Goal: Register for event/course

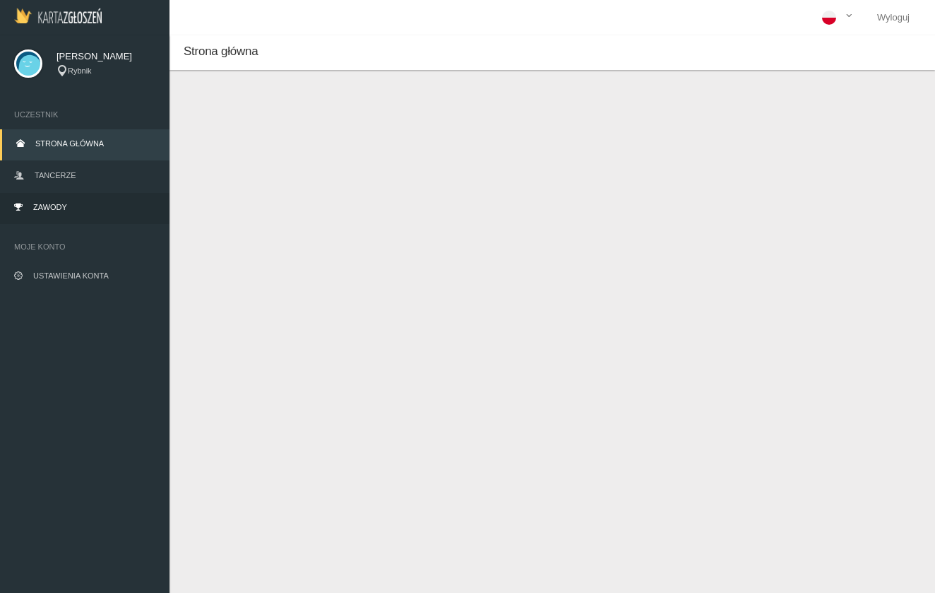
click at [46, 210] on span "Zawody" at bounding box center [50, 207] width 34 height 8
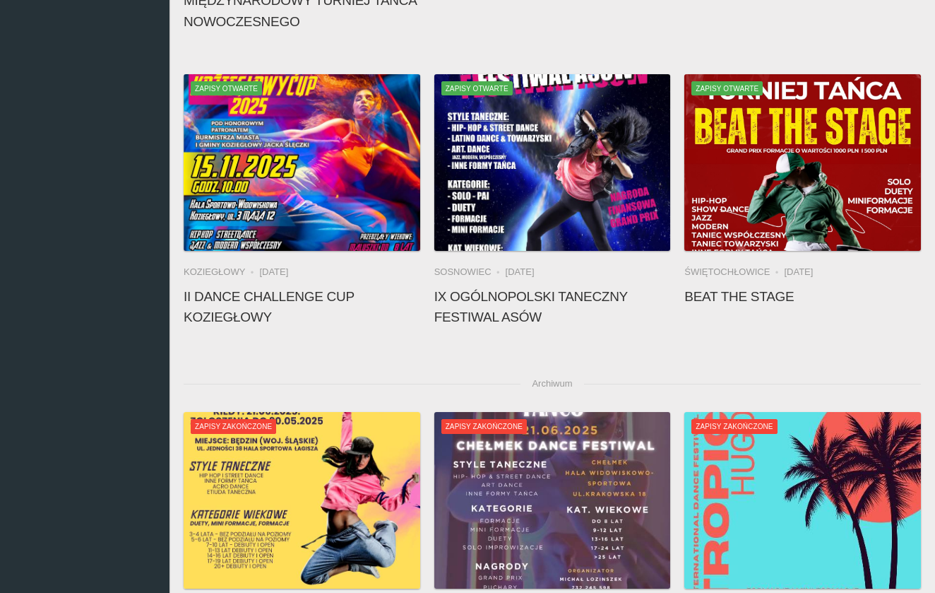
scroll to position [374, 0]
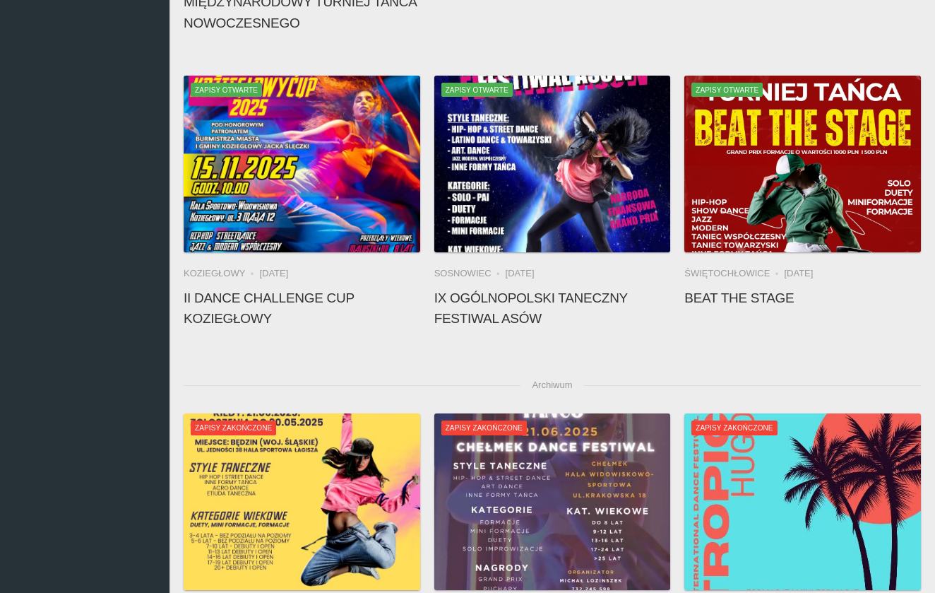
click at [765, 269] on li "Świętochłowice" at bounding box center [734, 273] width 100 height 14
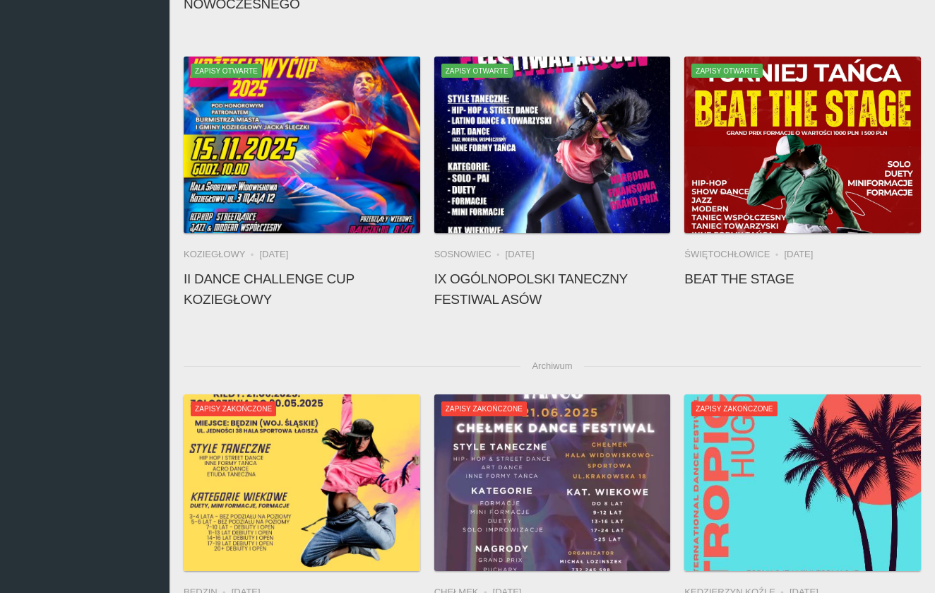
scroll to position [393, 0]
drag, startPoint x: 724, startPoint y: 252, endPoint x: 761, endPoint y: 252, distance: 37.4
click at [761, 252] on li "Świętochłowice" at bounding box center [734, 254] width 100 height 14
click at [764, 252] on li "Świętochłowice" at bounding box center [734, 254] width 100 height 14
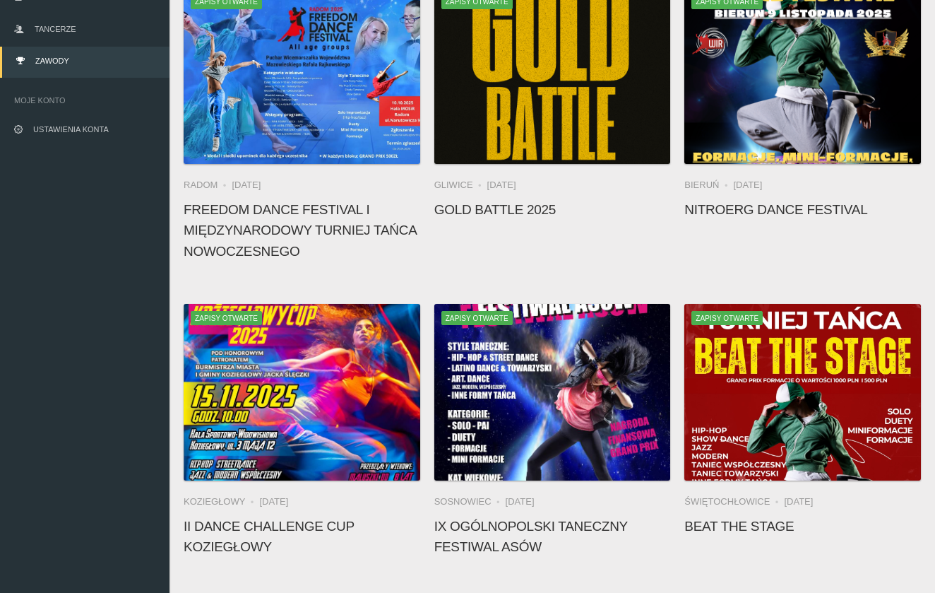
scroll to position [172, 0]
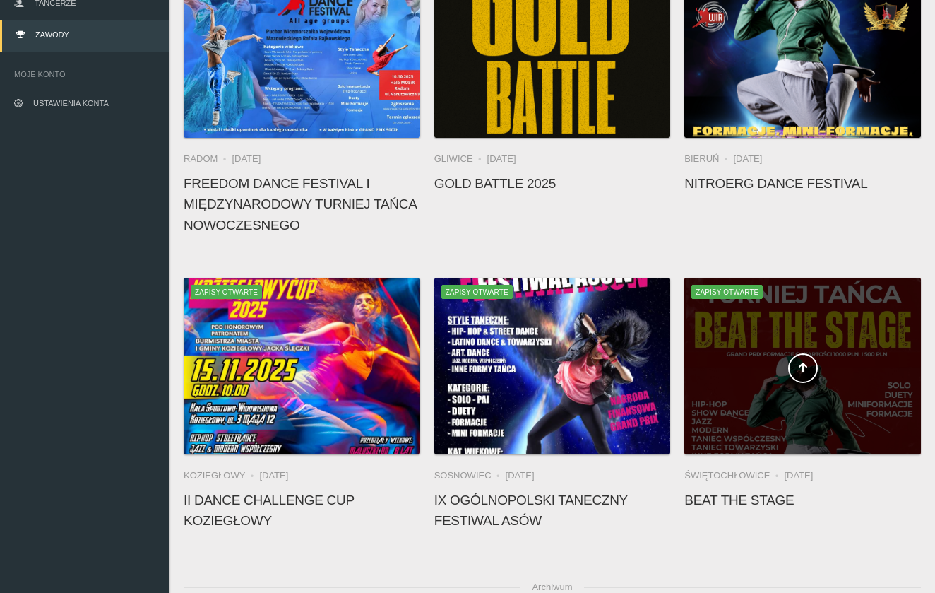
click at [741, 381] on span at bounding box center [802, 368] width 237 height 30
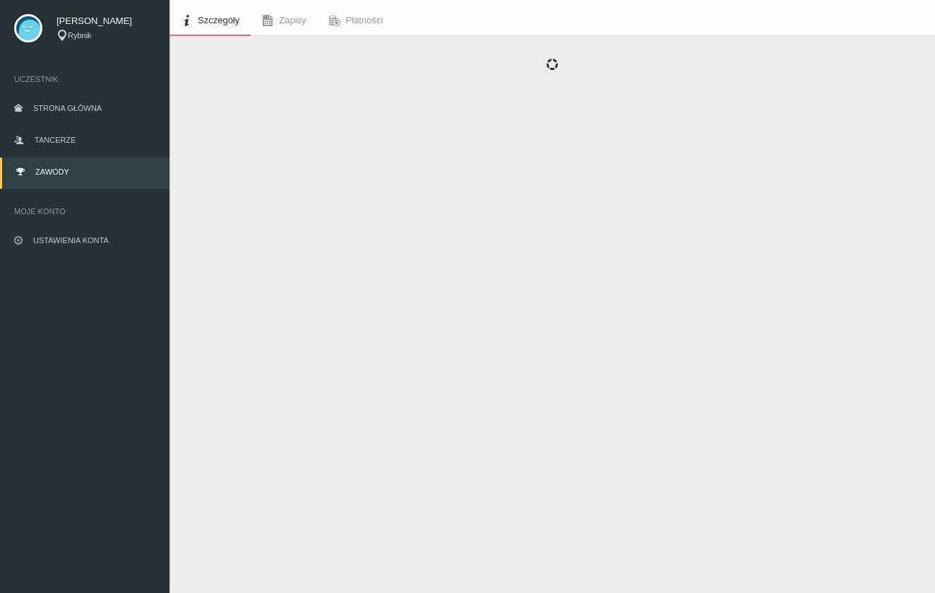
scroll to position [35, 0]
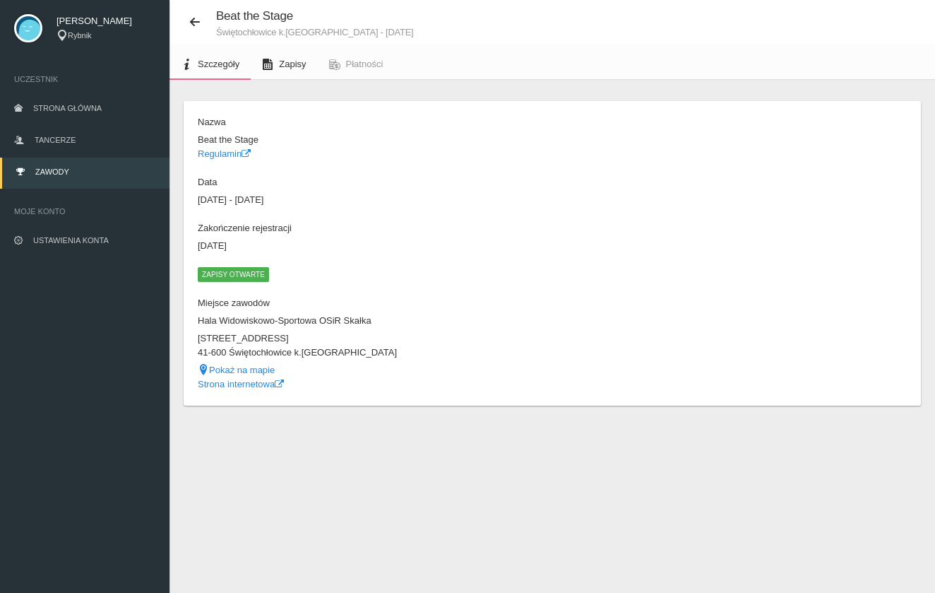
click at [283, 63] on span "Zapisy" at bounding box center [292, 64] width 27 height 11
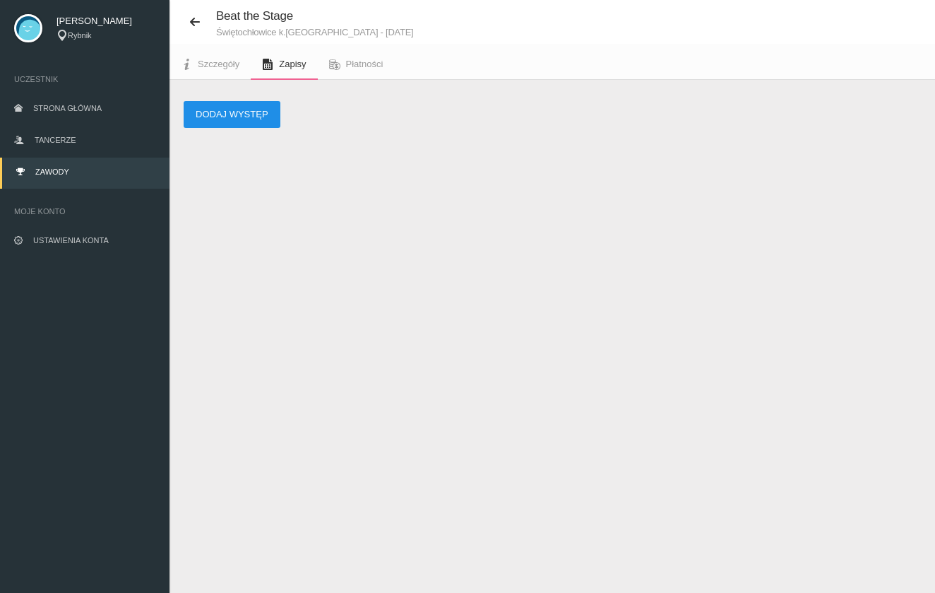
click at [219, 117] on button "Dodaj występ" at bounding box center [232, 114] width 97 height 27
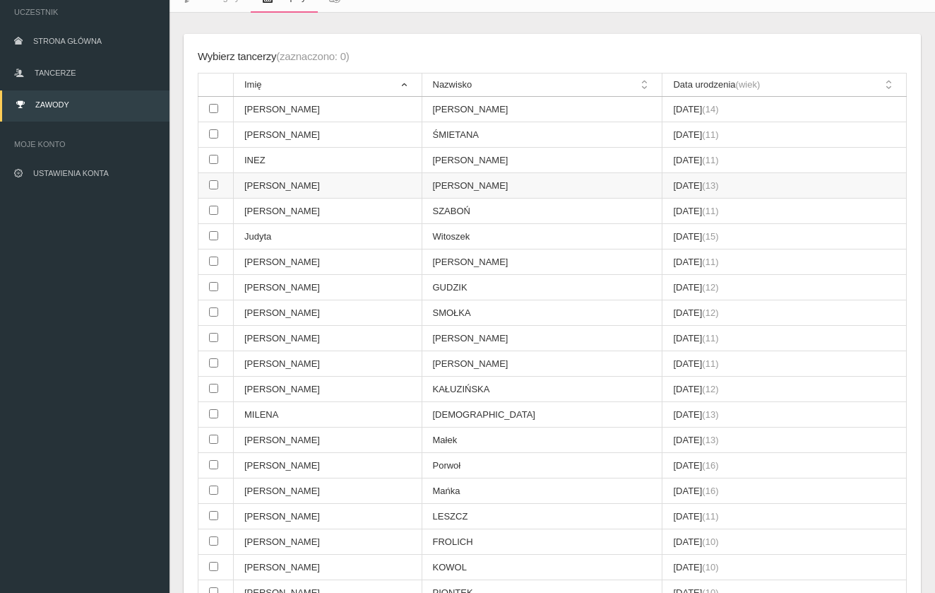
scroll to position [113, 0]
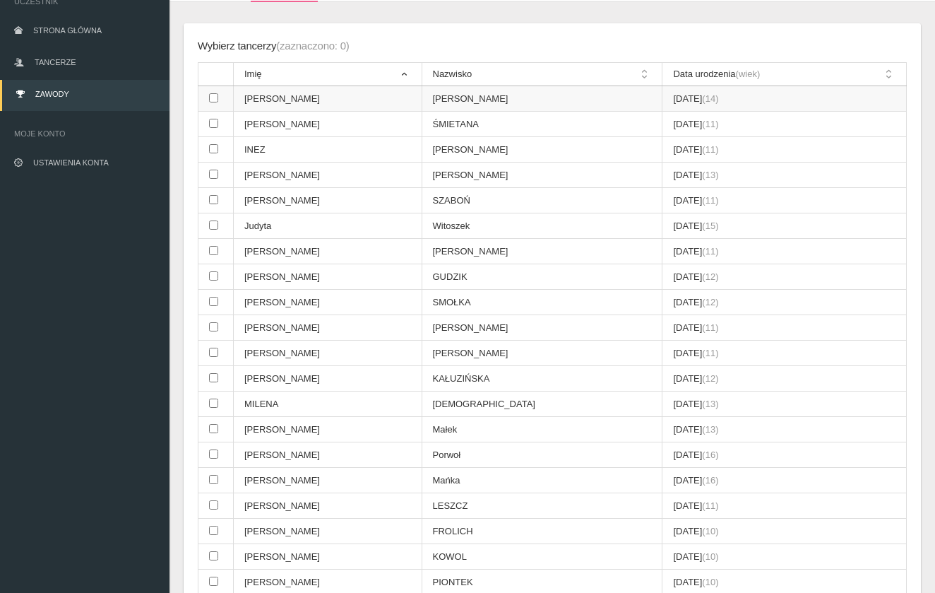
click at [213, 98] on input "checkbox" at bounding box center [213, 97] width 9 height 9
checkbox input "true"
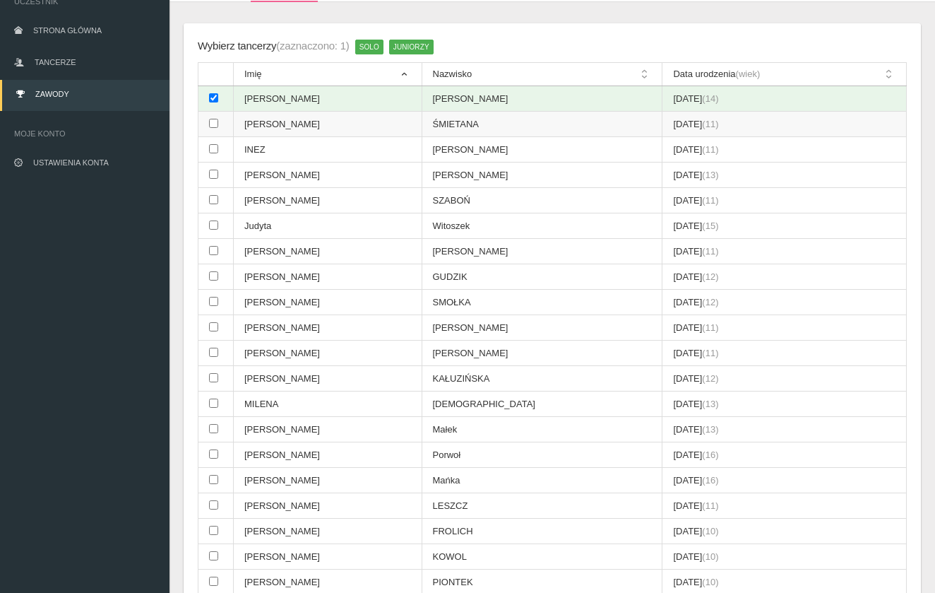
click at [213, 129] on td at bounding box center [215, 124] width 35 height 25
checkbox input "true"
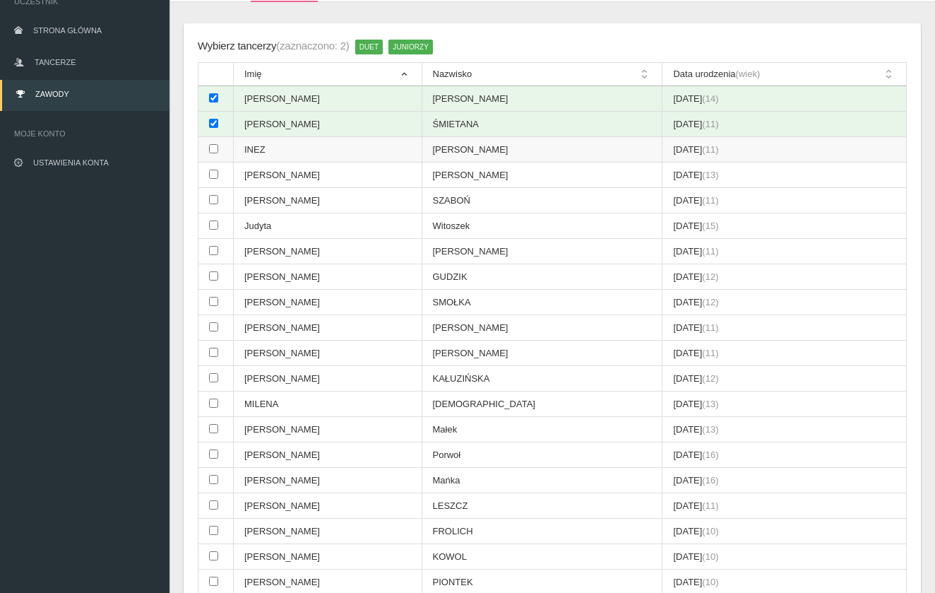
click at [212, 138] on td at bounding box center [215, 149] width 35 height 25
checkbox input "true"
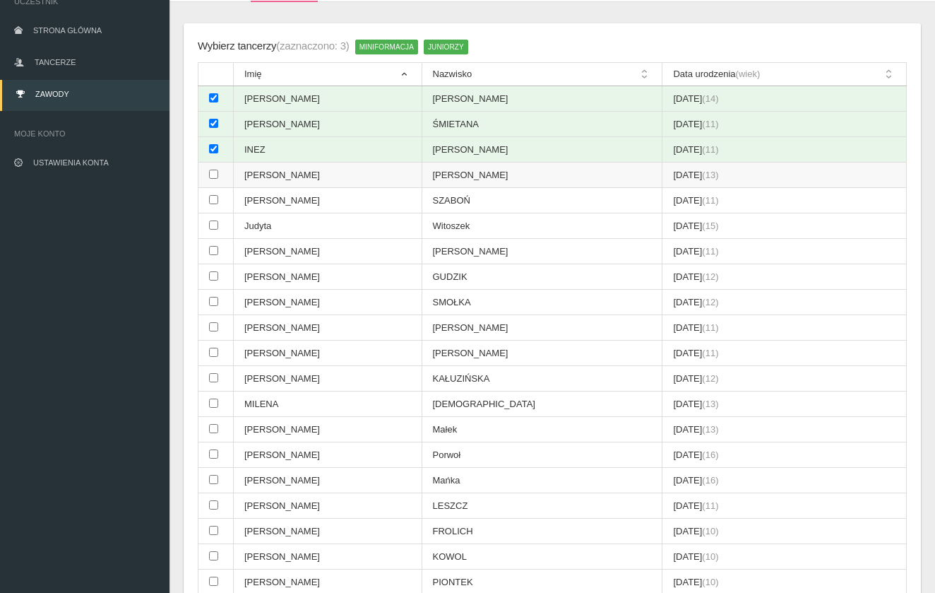
click at [215, 170] on input "checkbox" at bounding box center [213, 174] width 9 height 9
checkbox input "true"
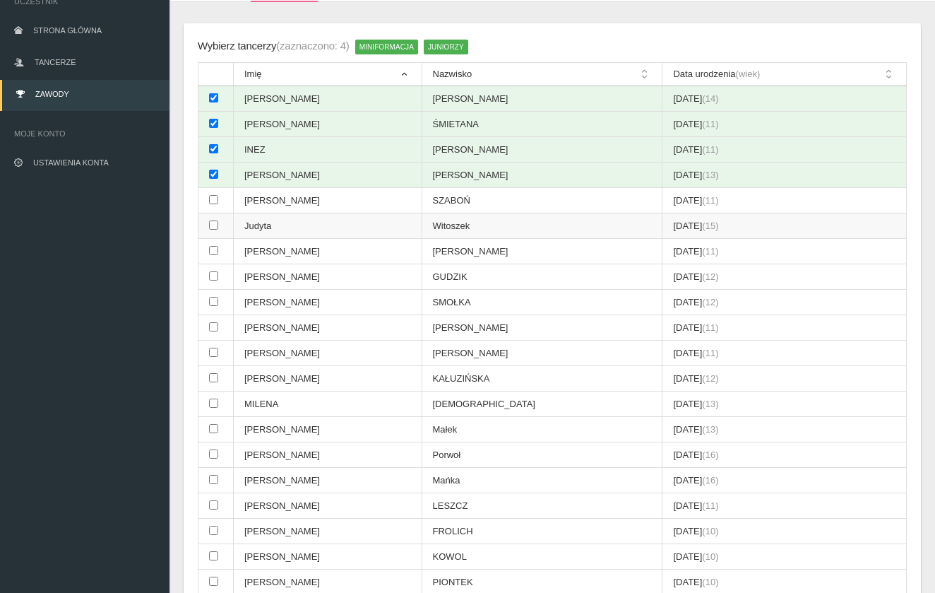
click at [213, 213] on td at bounding box center [215, 225] width 35 height 25
checkbox input "true"
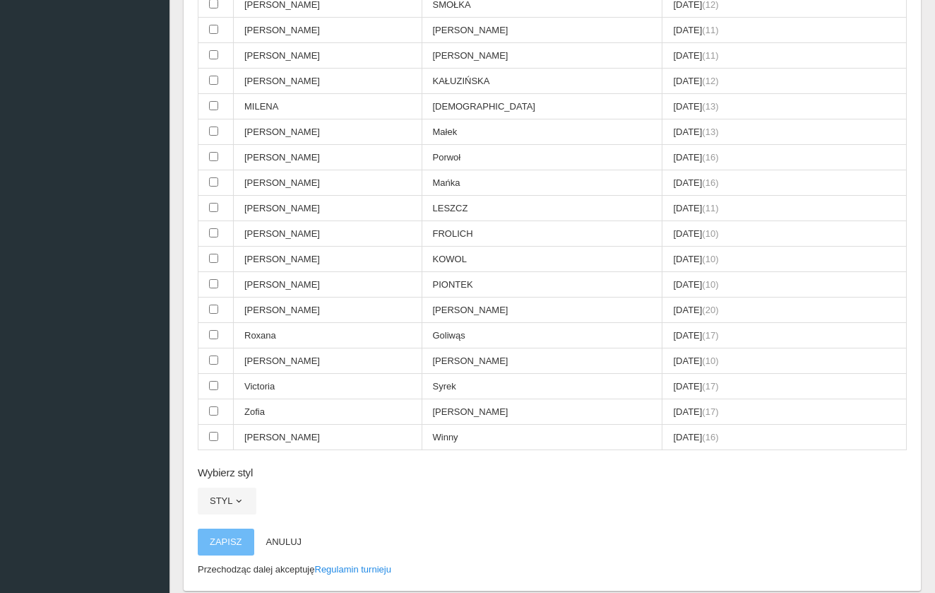
scroll to position [410, 0]
click at [228, 488] on button "Styl" at bounding box center [227, 501] width 59 height 27
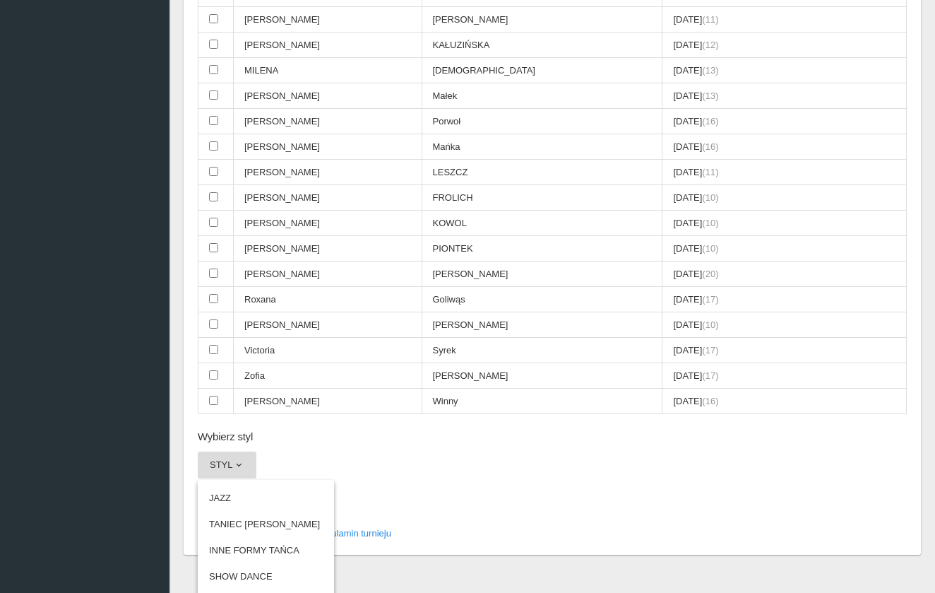
scroll to position [446, 0]
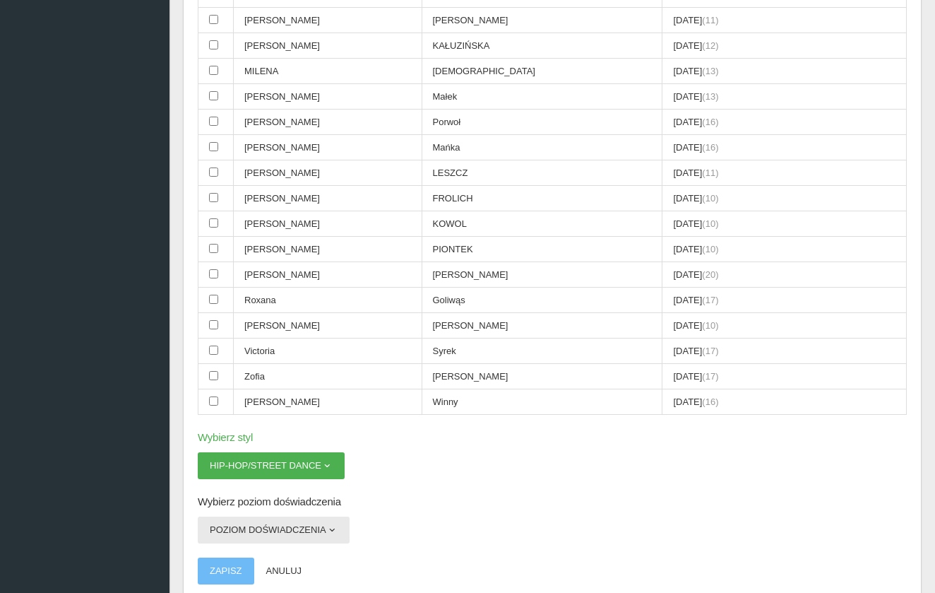
click at [292, 516] on button "Poziom doświadczenia" at bounding box center [274, 529] width 152 height 27
click at [336, 592] on link "Regulamin turnieju" at bounding box center [353, 598] width 76 height 11
click at [285, 452] on button "HIP-HOP/STREET DANCE" at bounding box center [271, 465] width 147 height 27
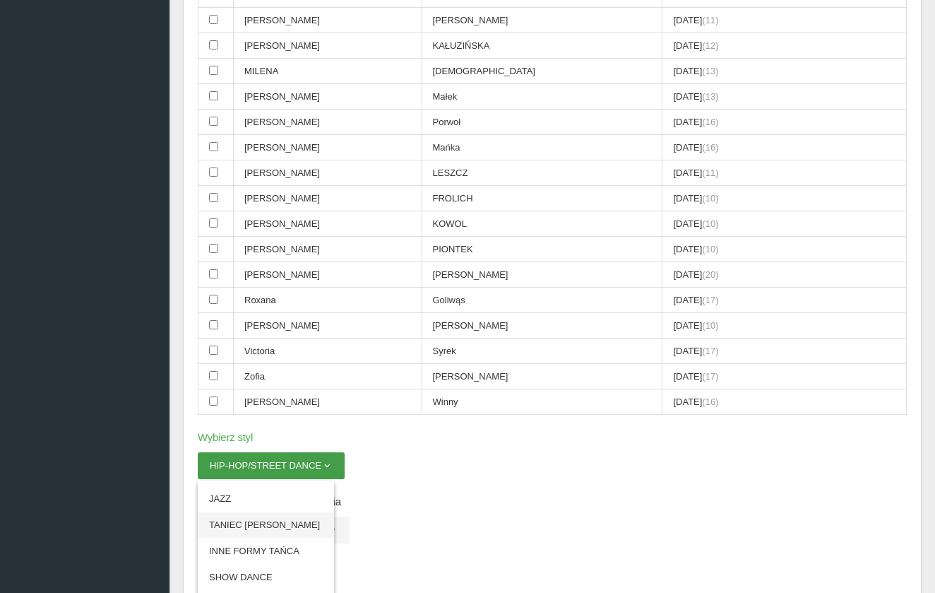
click at [266, 512] on link "TANIEC TOWARZYSKI" at bounding box center [266, 524] width 136 height 25
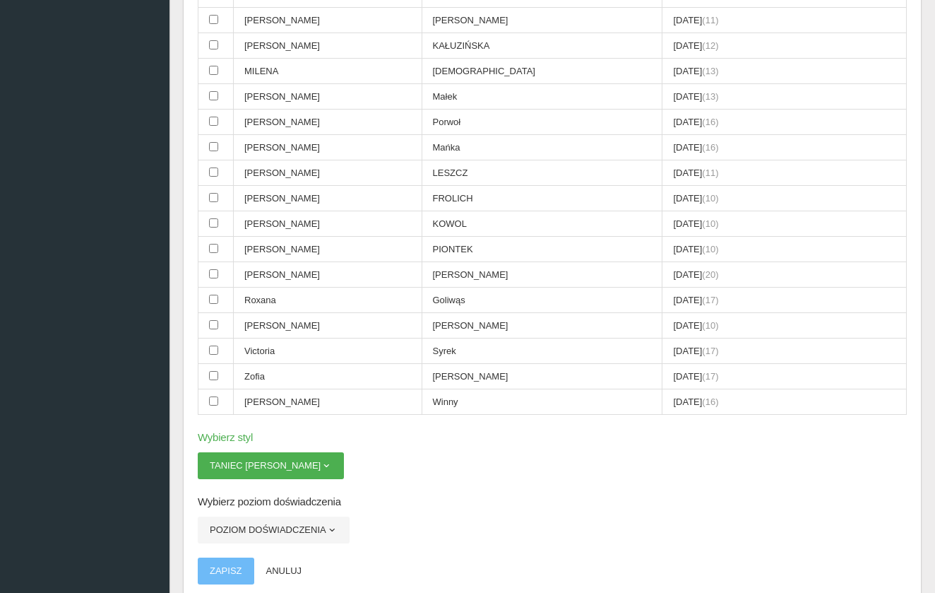
drag, startPoint x: 266, startPoint y: 470, endPoint x: 288, endPoint y: 368, distance: 104.0
click at [288, 379] on app-registration-form "Wybierz tancerzy (zaznaczono: 5) MINIFORMACJA JUNIORZY Imię Nazwisko Data urodz…" at bounding box center [552, 155] width 709 height 901
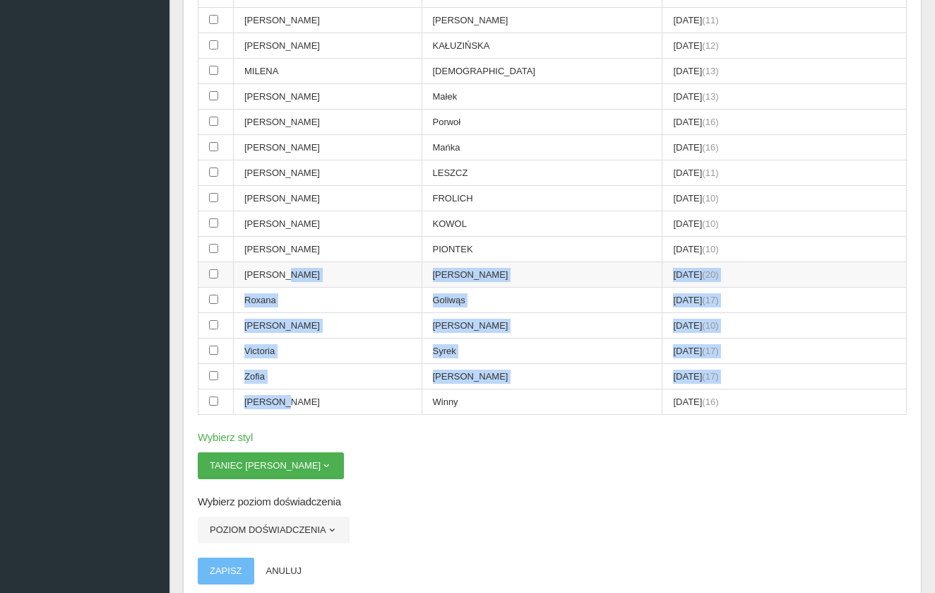
drag, startPoint x: 288, startPoint y: 349, endPoint x: 247, endPoint y: 239, distance: 117.6
click at [247, 239] on tbody "Eliza Markiewicz 2012-02-03 (14) HANNA ŚMIETANA 2015-09-27 (11) INEZ TRZEPIZÓR …" at bounding box center [552, 83] width 708 height 661
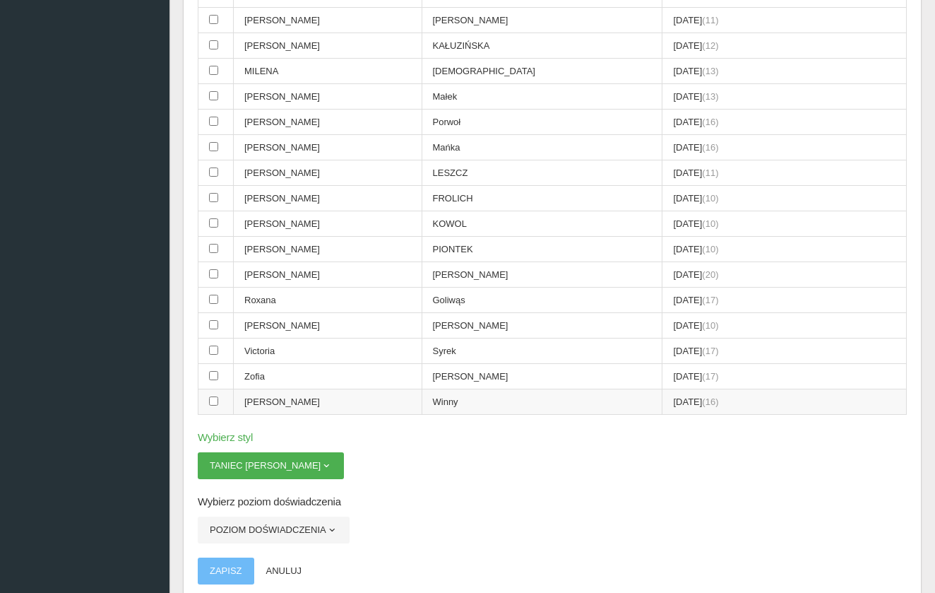
click at [422, 389] on td "Winny" at bounding box center [542, 401] width 241 height 25
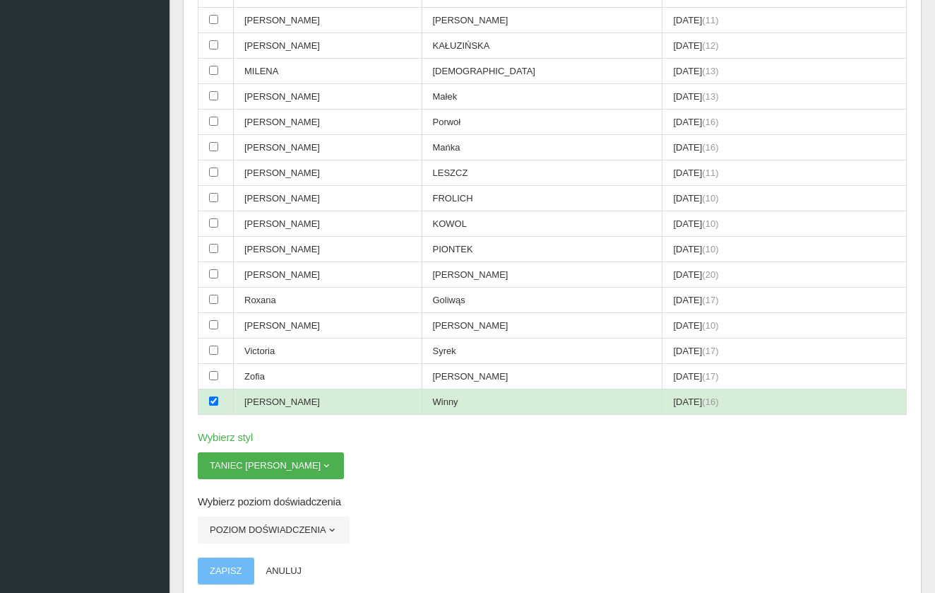
click at [211, 396] on input "checkbox" at bounding box center [213, 400] width 9 height 9
checkbox input "false"
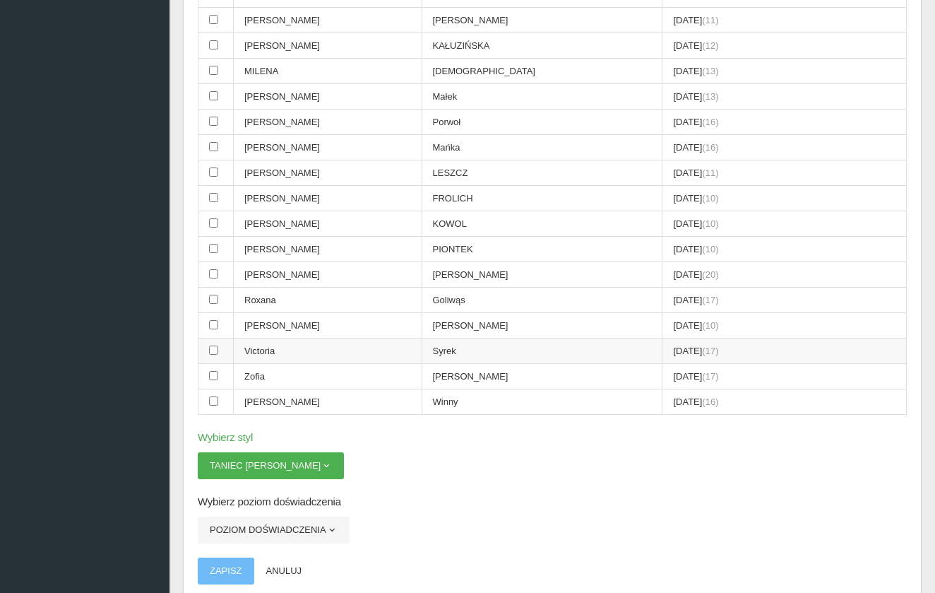
click at [216, 345] on input "checkbox" at bounding box center [213, 349] width 9 height 9
checkbox input "true"
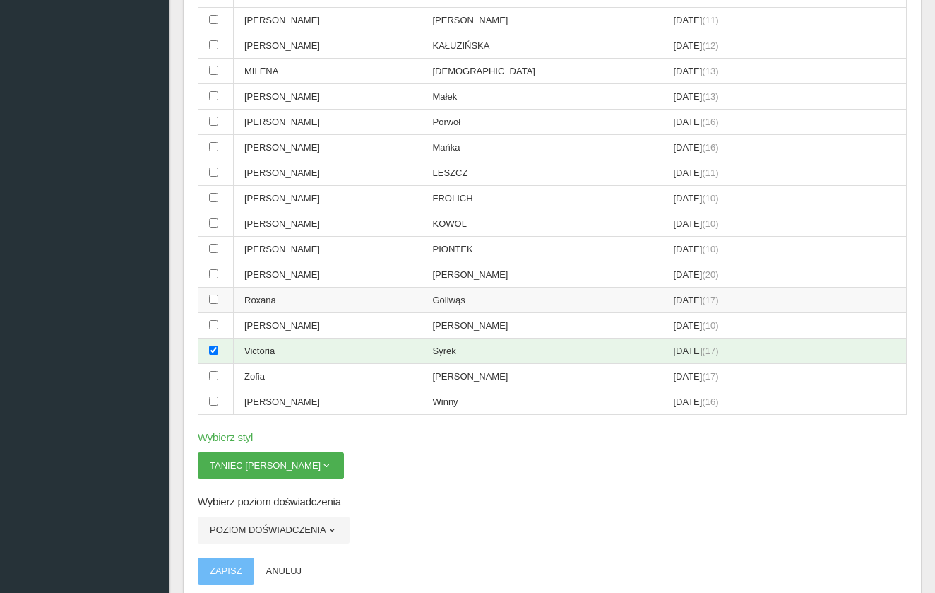
click at [215, 295] on input "checkbox" at bounding box center [213, 299] width 9 height 9
checkbox input "true"
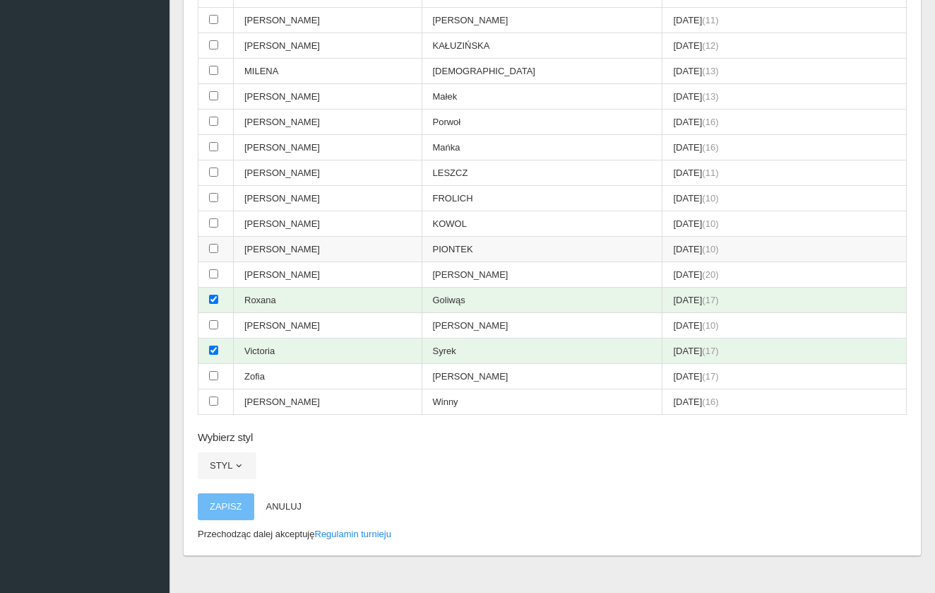
scroll to position [410, 0]
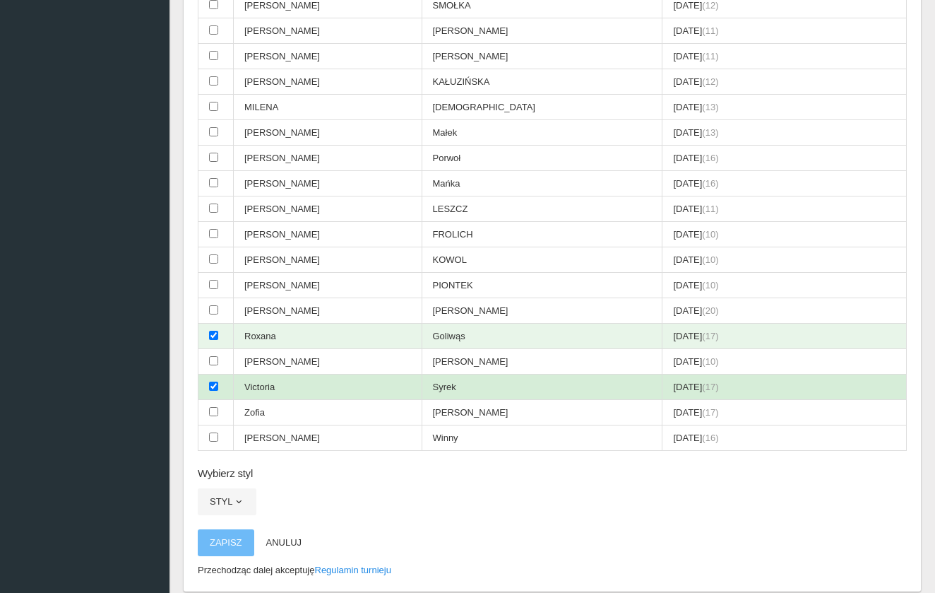
click at [214, 381] on input "checkbox" at bounding box center [213, 385] width 9 height 9
checkbox input "false"
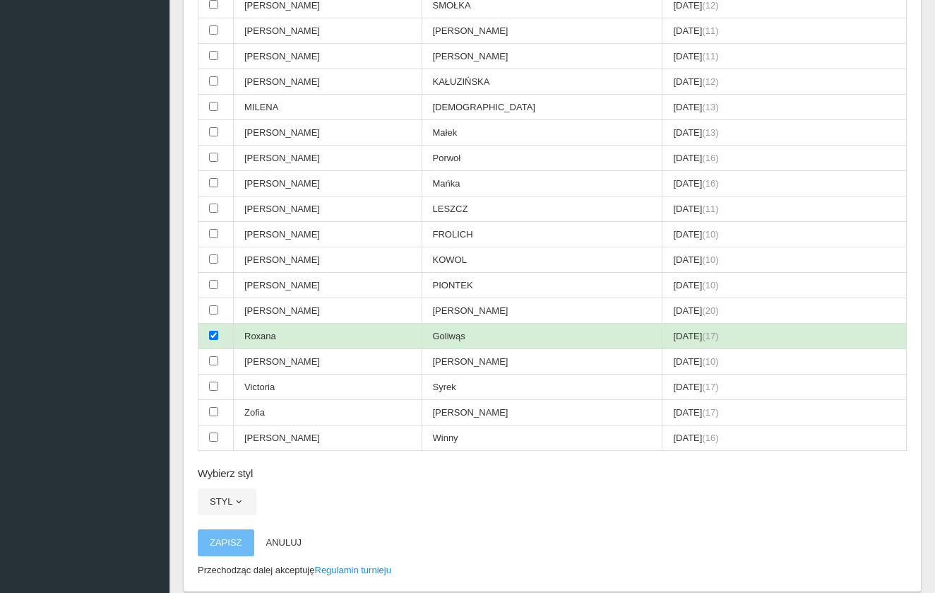
click at [214, 331] on input "checkbox" at bounding box center [213, 335] width 9 height 9
checkbox input "false"
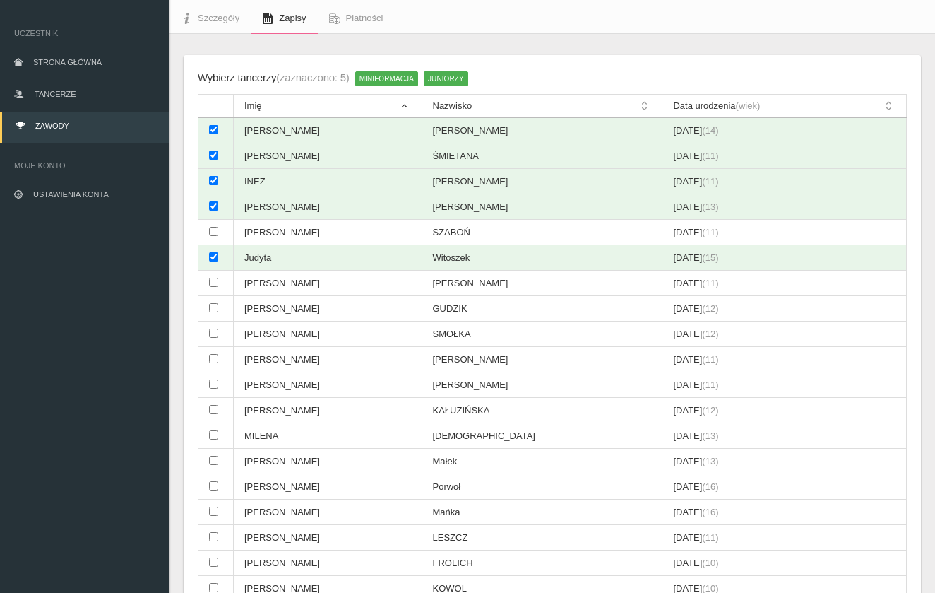
scroll to position [76, 0]
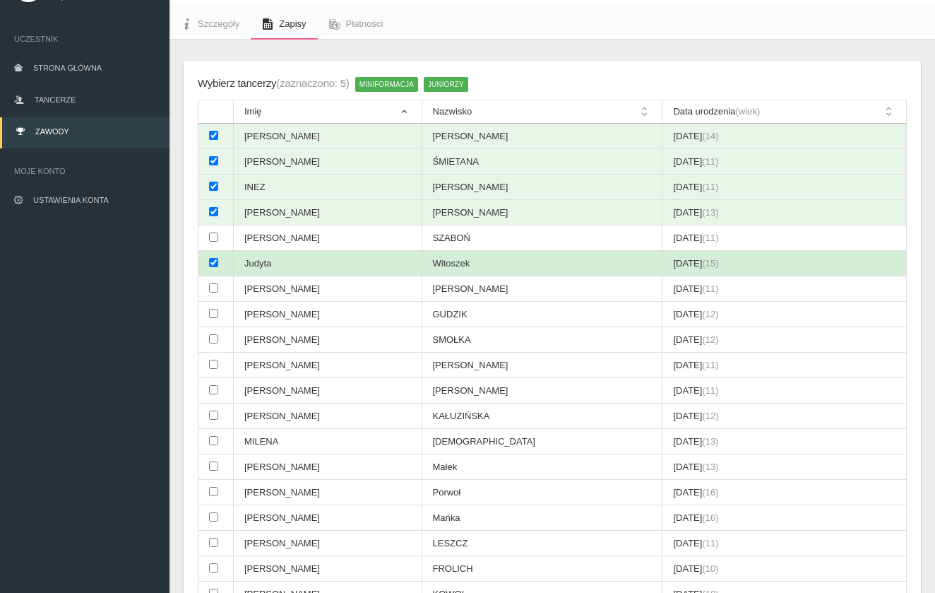
click at [213, 258] on input "checkbox" at bounding box center [213, 262] width 9 height 9
checkbox input "false"
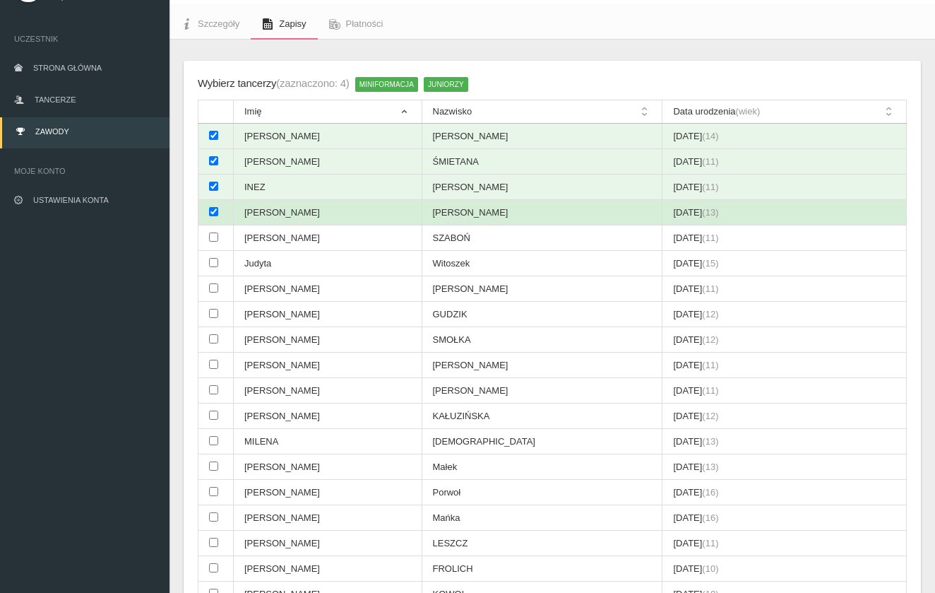
click at [208, 204] on td at bounding box center [215, 212] width 35 height 25
checkbox input "false"
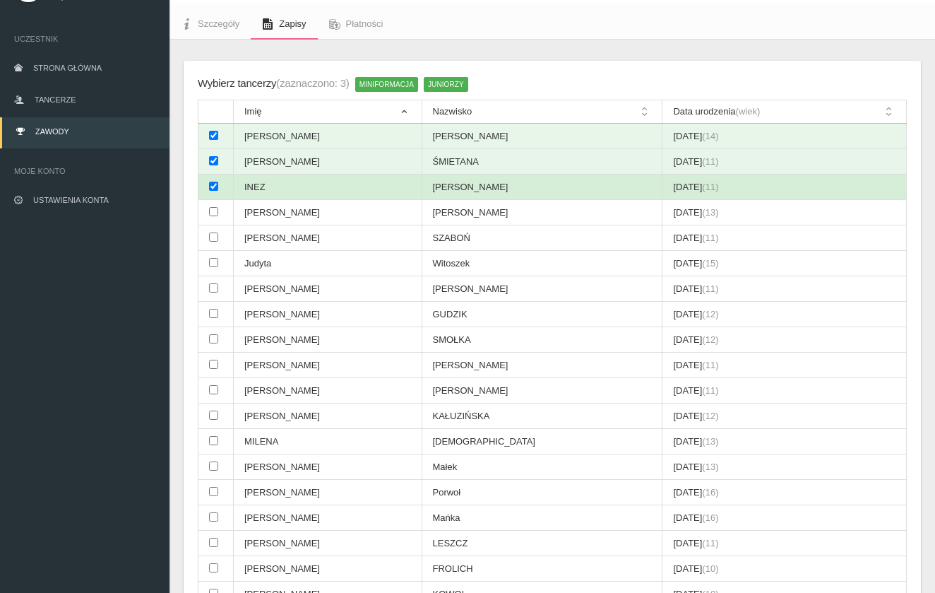
click at [212, 185] on input "checkbox" at bounding box center [213, 186] width 9 height 9
checkbox input "false"
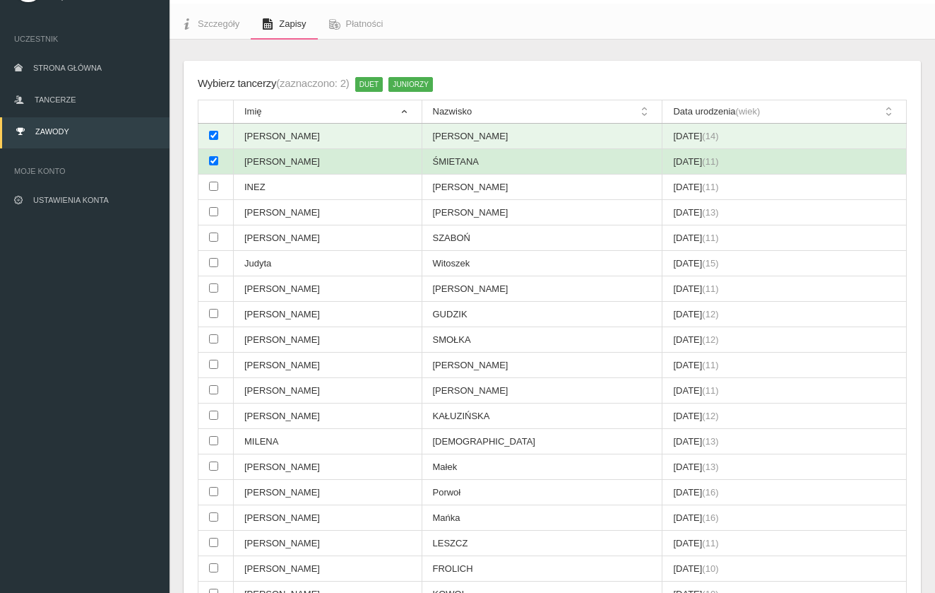
click at [210, 158] on input "checkbox" at bounding box center [213, 160] width 9 height 9
checkbox input "false"
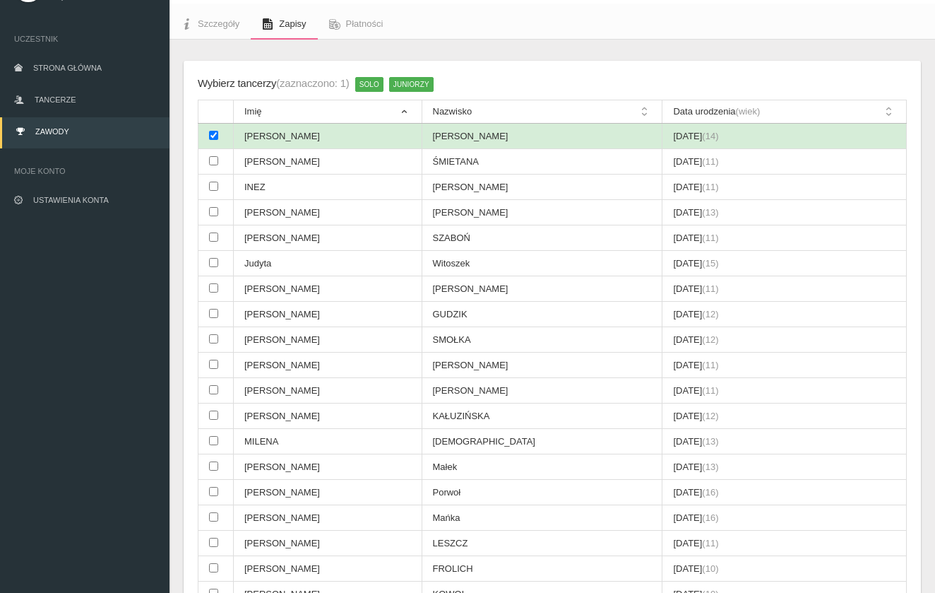
click at [210, 135] on input "checkbox" at bounding box center [213, 135] width 9 height 9
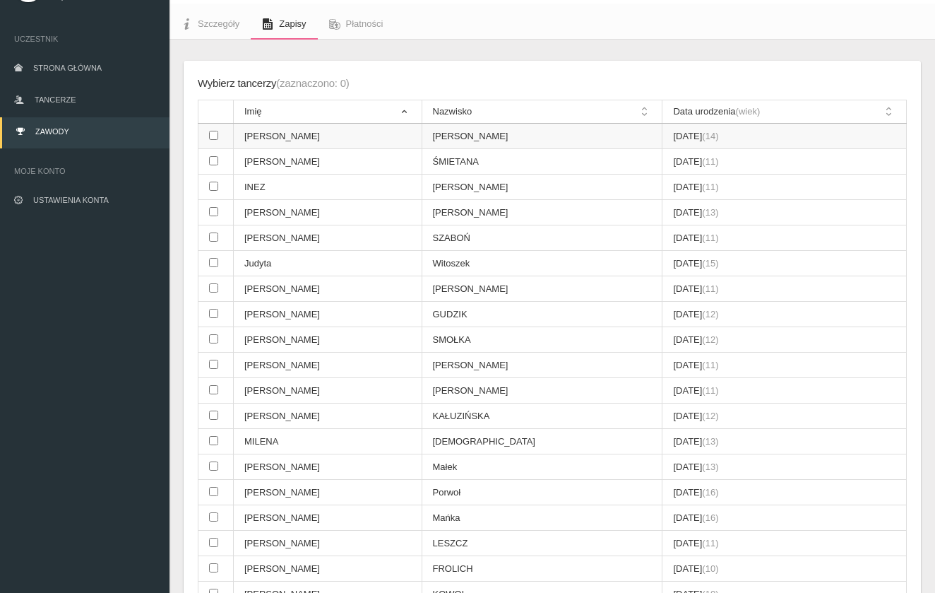
click at [214, 132] on input "checkbox" at bounding box center [213, 135] width 9 height 9
checkbox input "true"
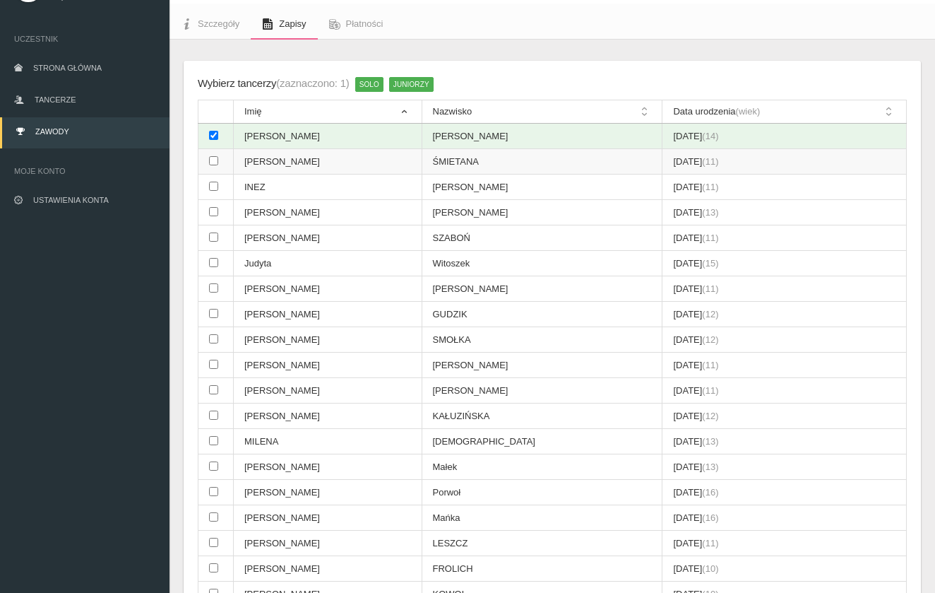
click at [214, 160] on input "checkbox" at bounding box center [213, 160] width 9 height 9
checkbox input "true"
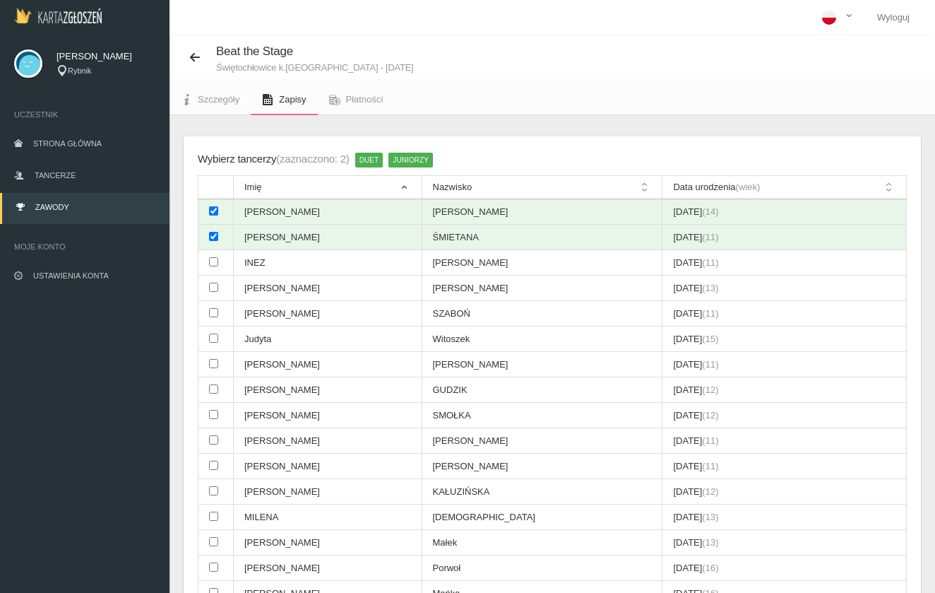
scroll to position [0, 0]
click at [64, 176] on span "Tancerze" at bounding box center [55, 175] width 41 height 8
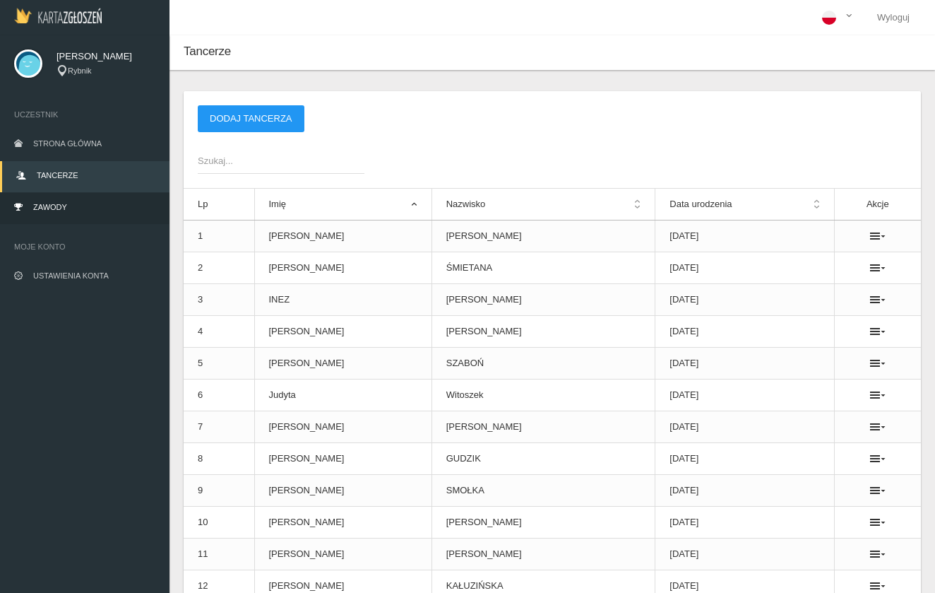
click at [64, 213] on link "Zawody" at bounding box center [85, 208] width 170 height 31
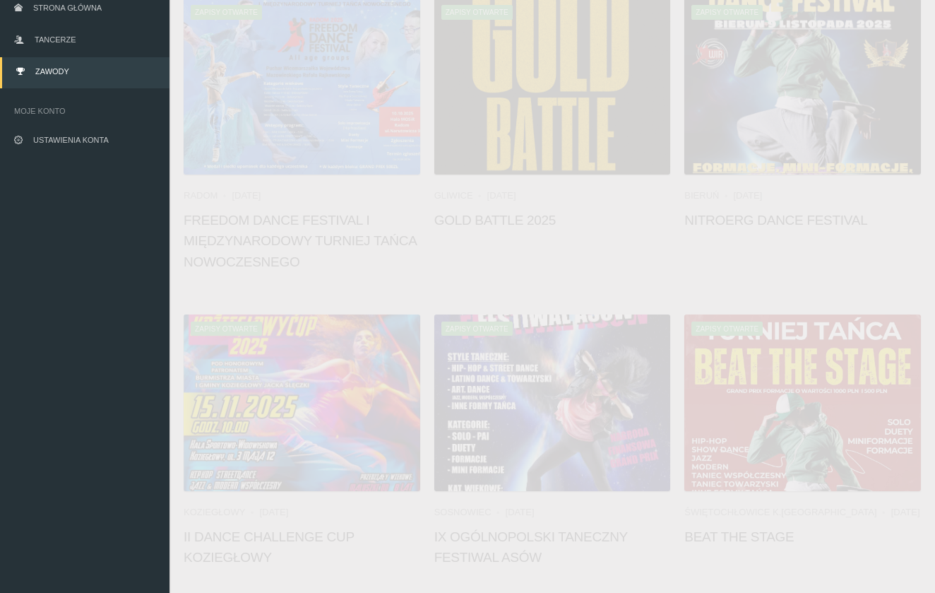
scroll to position [143, 0]
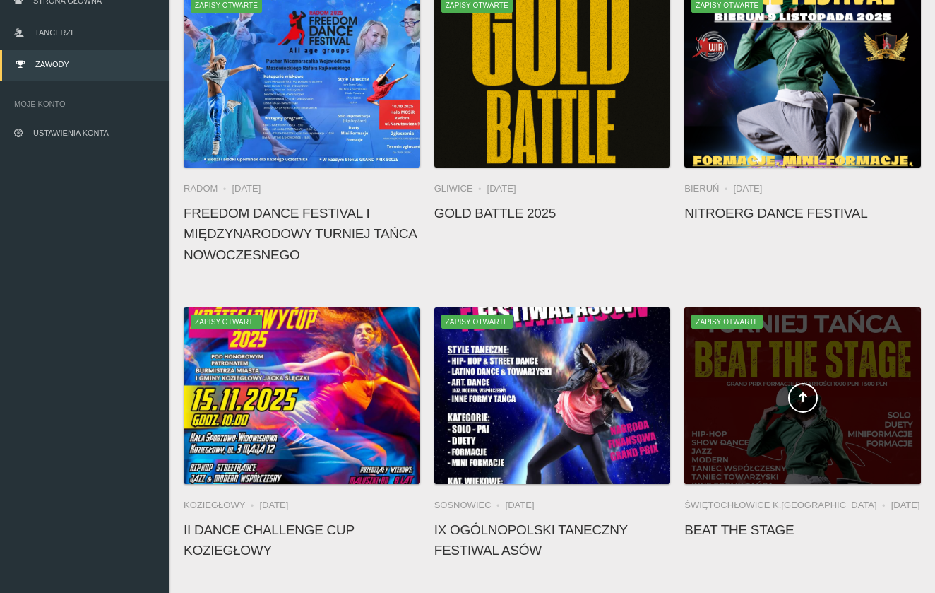
click at [823, 386] on span at bounding box center [802, 398] width 237 height 30
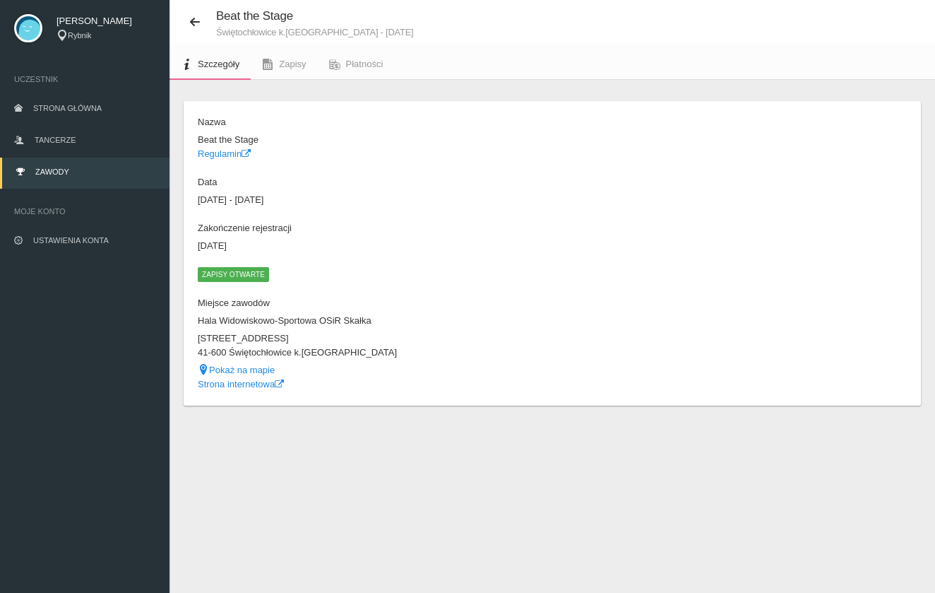
scroll to position [35, 0]
click at [302, 57] on link "Zapisy" at bounding box center [284, 64] width 66 height 31
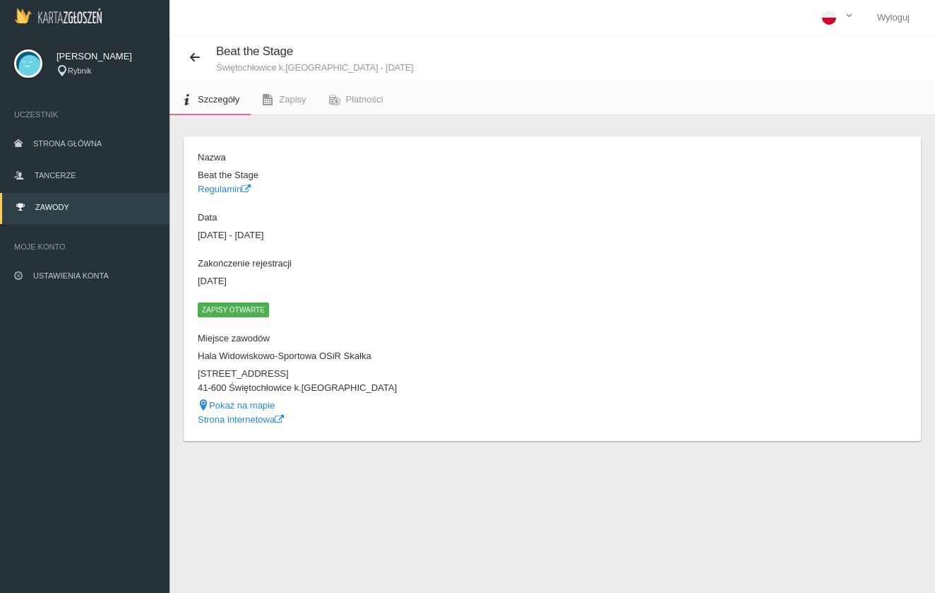
scroll to position [35, 0]
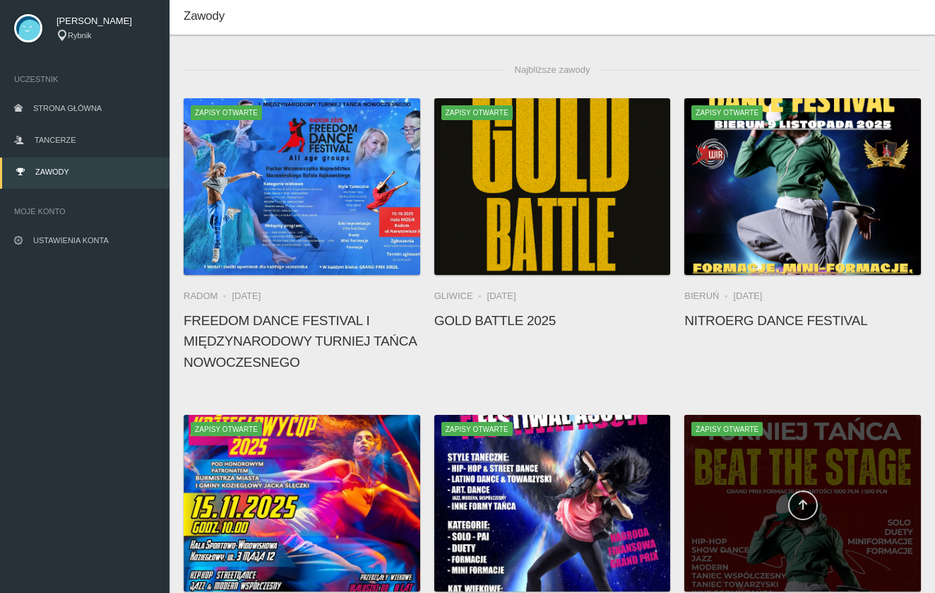
click at [802, 490] on link at bounding box center [803, 505] width 30 height 30
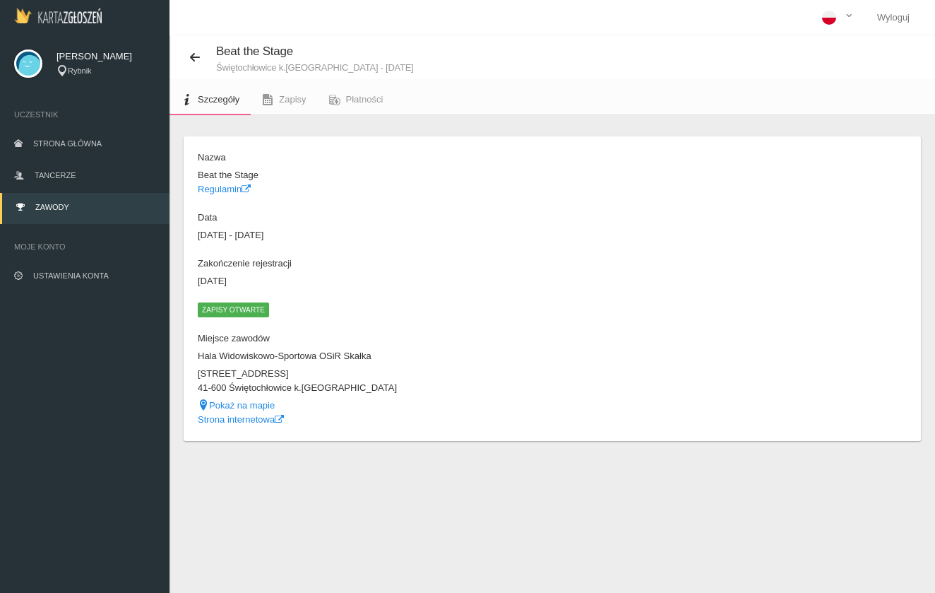
click at [33, 251] on span "Moje konto" at bounding box center [84, 246] width 141 height 14
drag, startPoint x: 198, startPoint y: 265, endPoint x: 322, endPoint y: 265, distance: 123.6
click at [322, 265] on dt "Zakończenie rejestracji" at bounding box center [372, 263] width 348 height 14
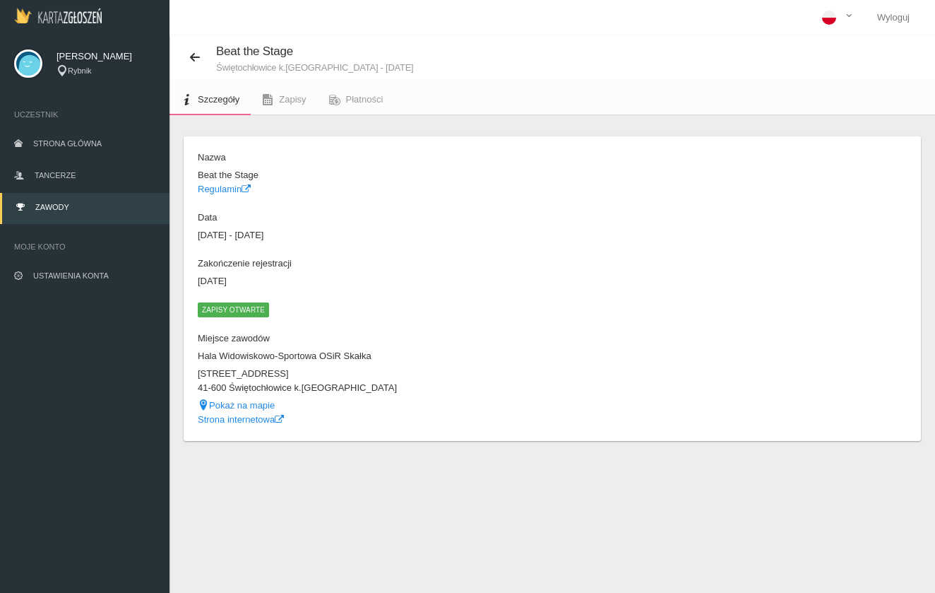
click at [312, 234] on dd "11 kwietnia 2026 - 11 kwietnia 2026" at bounding box center [372, 235] width 348 height 14
click at [303, 97] on span "Zapisy" at bounding box center [292, 99] width 27 height 11
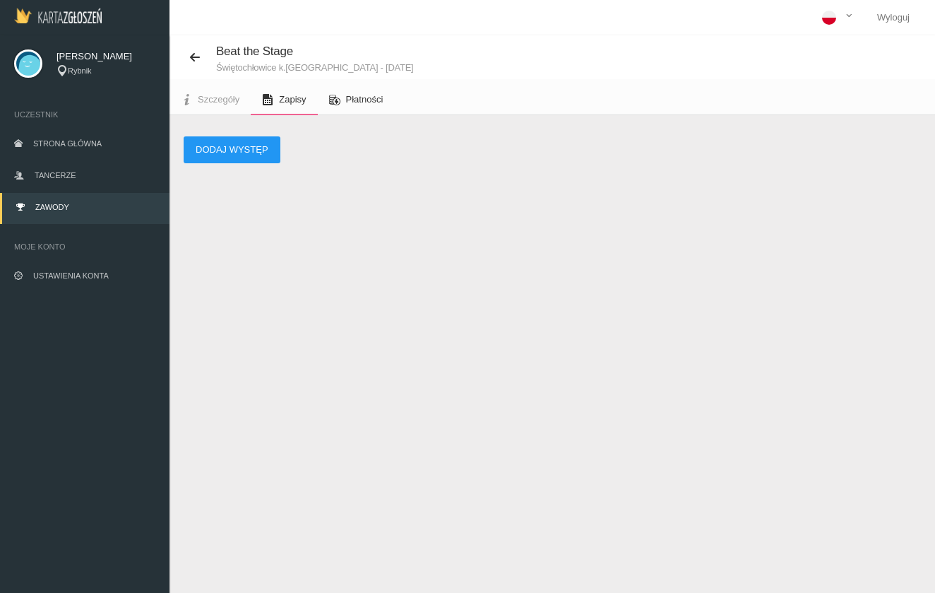
click at [346, 108] on link "Płatności" at bounding box center [356, 99] width 77 height 31
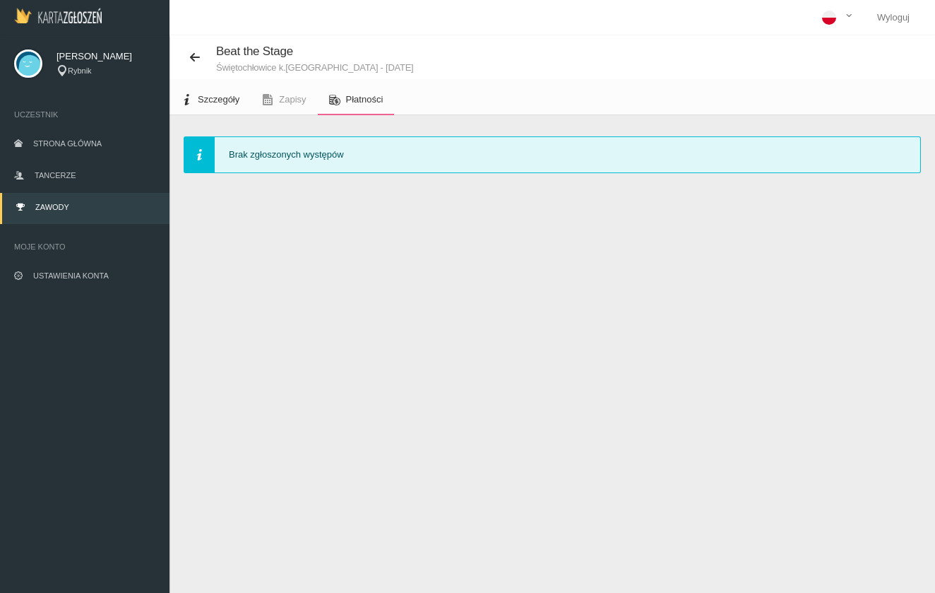
click at [204, 95] on span "Szczegóły" at bounding box center [219, 99] width 42 height 11
